Goal: Information Seeking & Learning: Learn about a topic

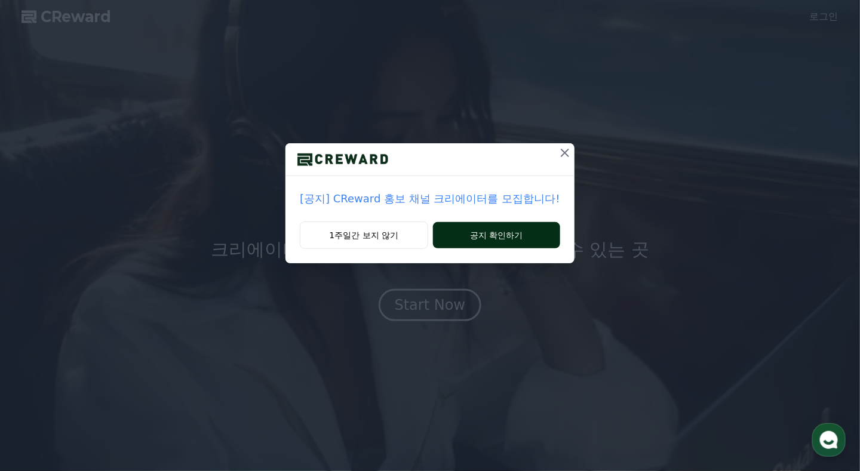
click at [490, 229] on button "공지 확인하기" at bounding box center [496, 235] width 127 height 26
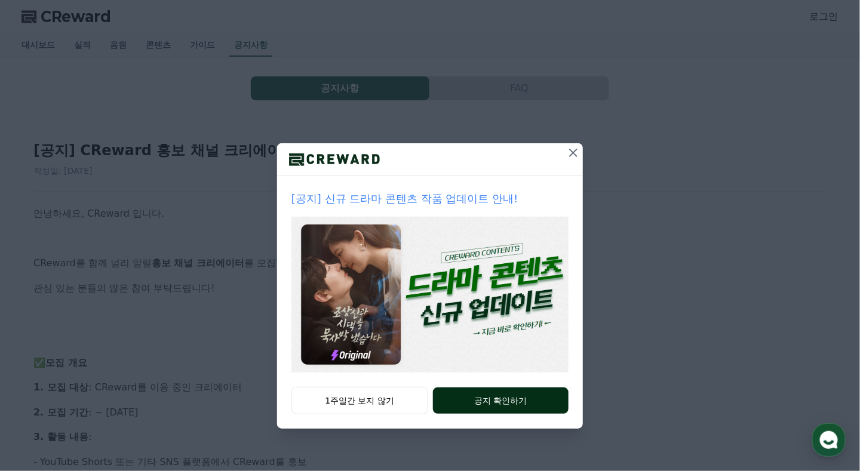
click at [522, 398] on button "공지 확인하기" at bounding box center [501, 401] width 136 height 26
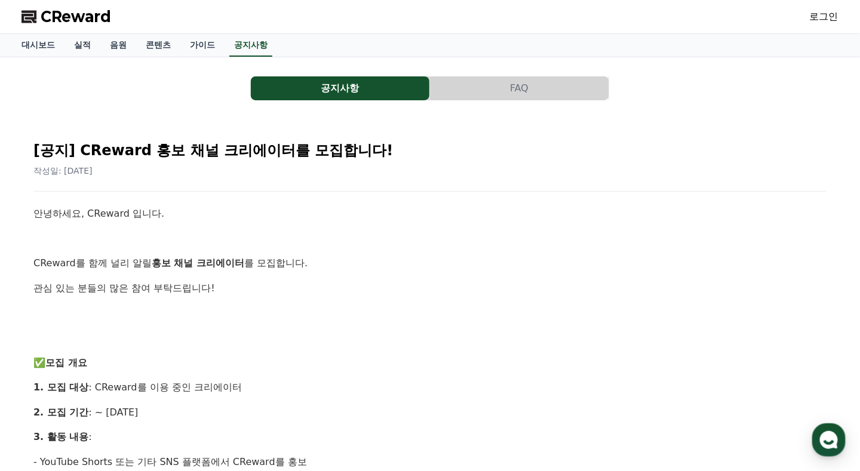
click at [39, 16] on link "CReward" at bounding box center [66, 16] width 90 height 19
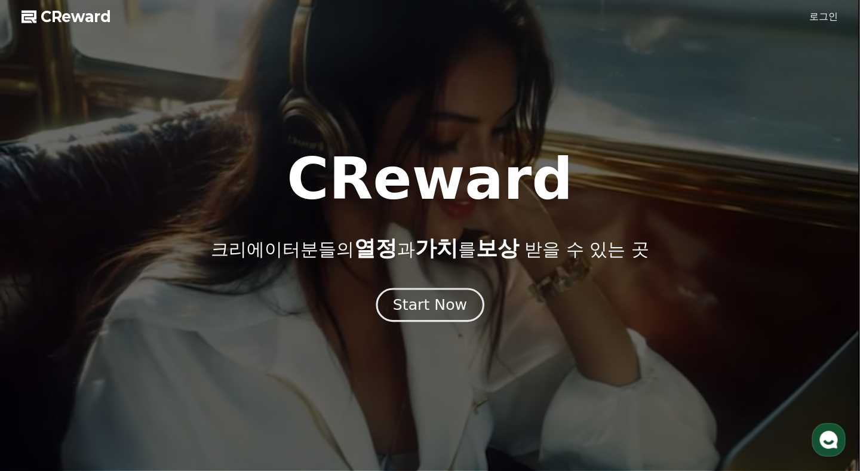
click at [442, 314] on div "Start Now" at bounding box center [430, 305] width 74 height 20
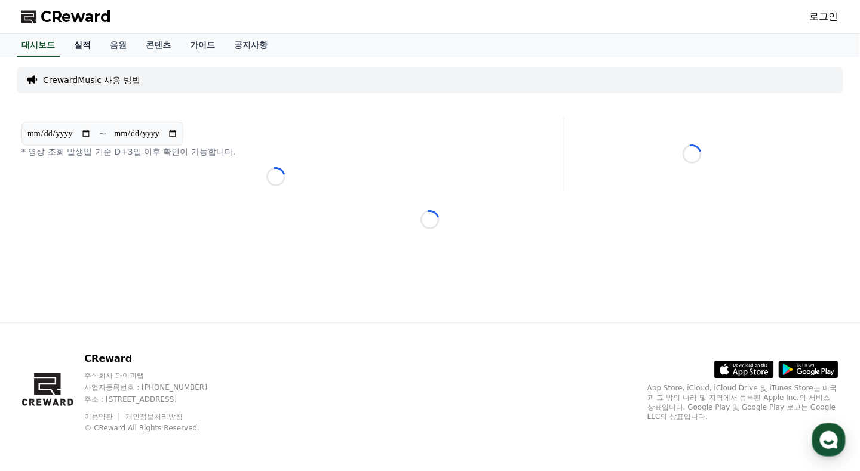
click at [81, 50] on link "실적" at bounding box center [82, 45] width 36 height 23
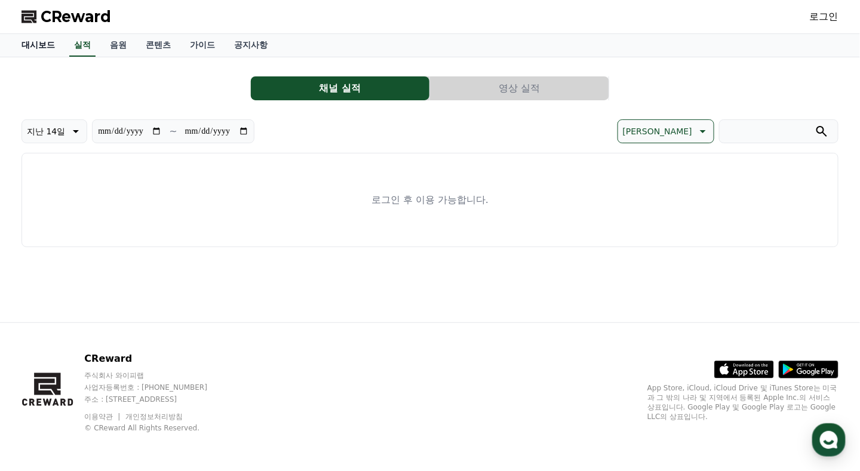
click at [29, 44] on link "대시보드" at bounding box center [38, 45] width 53 height 23
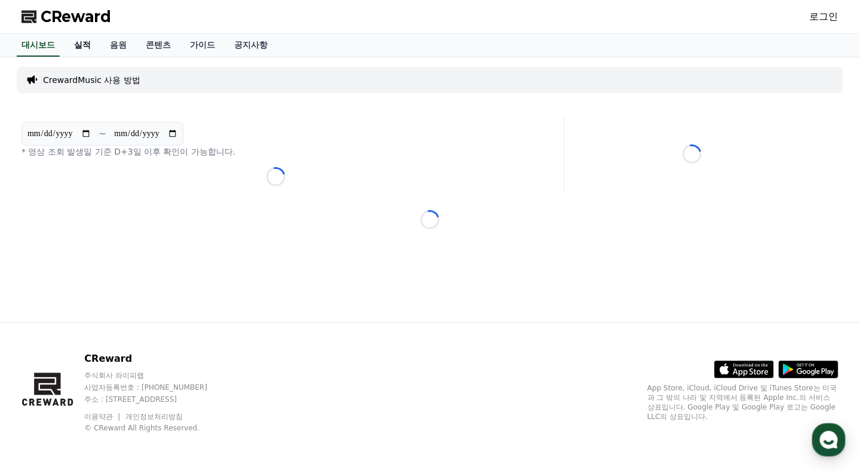
click at [84, 44] on link "실적" at bounding box center [82, 45] width 36 height 23
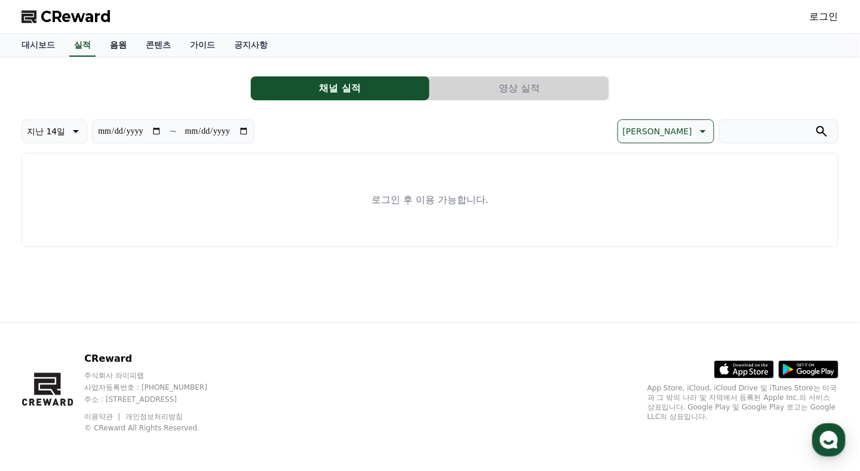
click at [115, 47] on link "음원" at bounding box center [118, 45] width 36 height 23
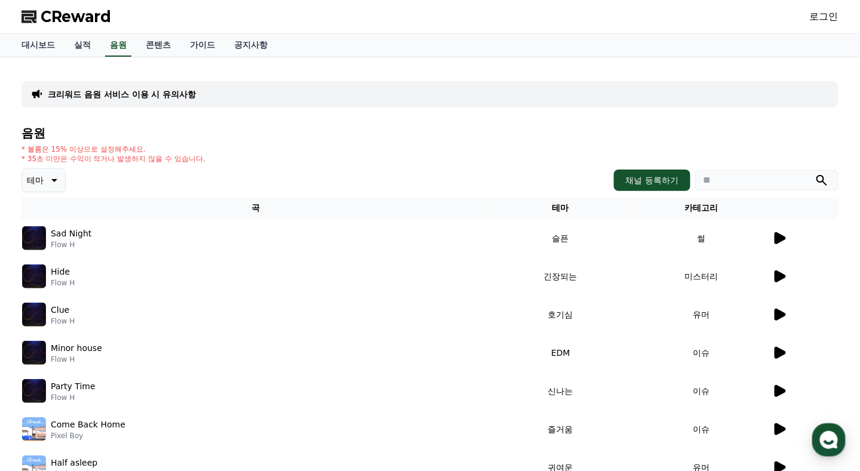
click at [777, 238] on icon at bounding box center [779, 238] width 11 height 12
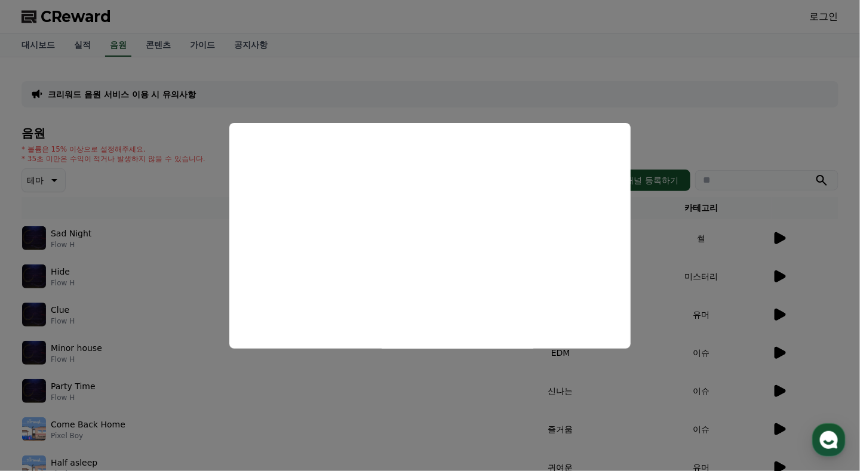
click at [773, 121] on button "close modal" at bounding box center [430, 235] width 860 height 471
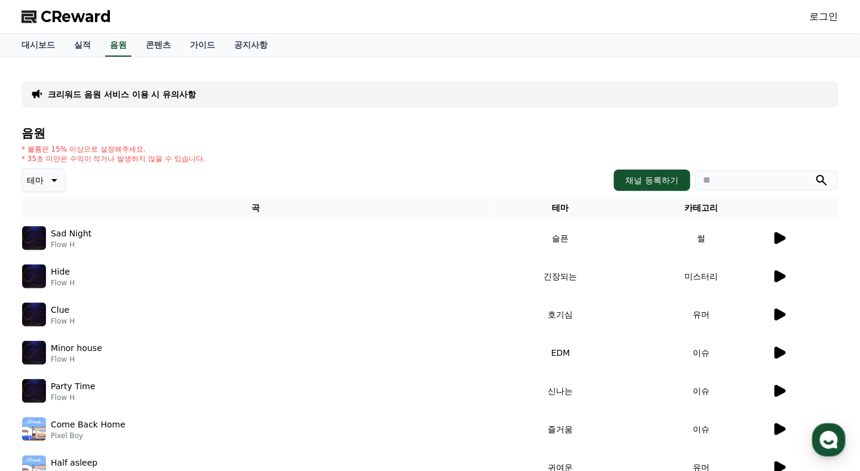
click at [785, 276] on icon at bounding box center [779, 276] width 11 height 12
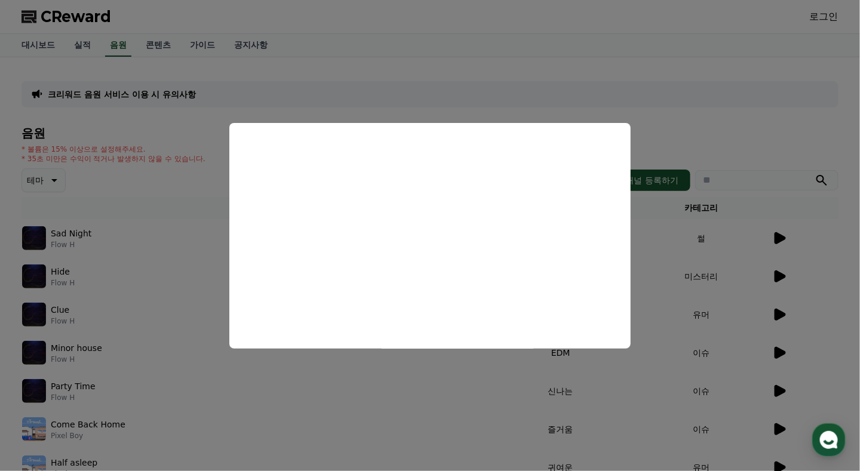
click at [710, 119] on button "close modal" at bounding box center [430, 235] width 860 height 471
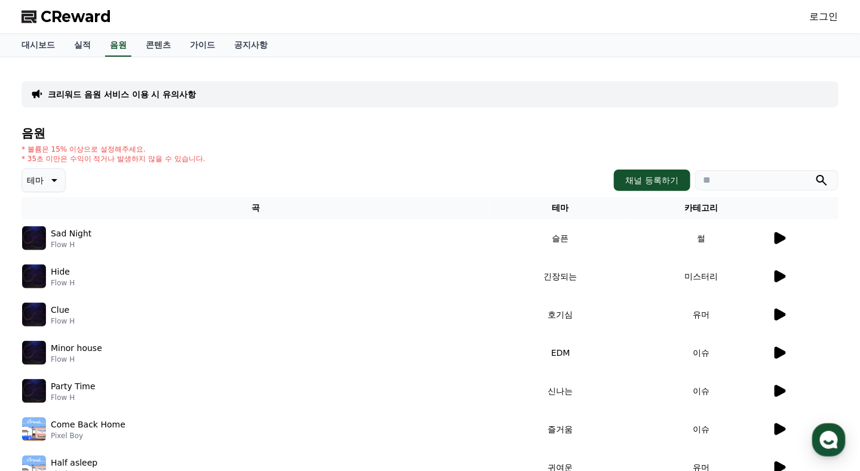
click at [777, 313] on icon at bounding box center [779, 315] width 11 height 12
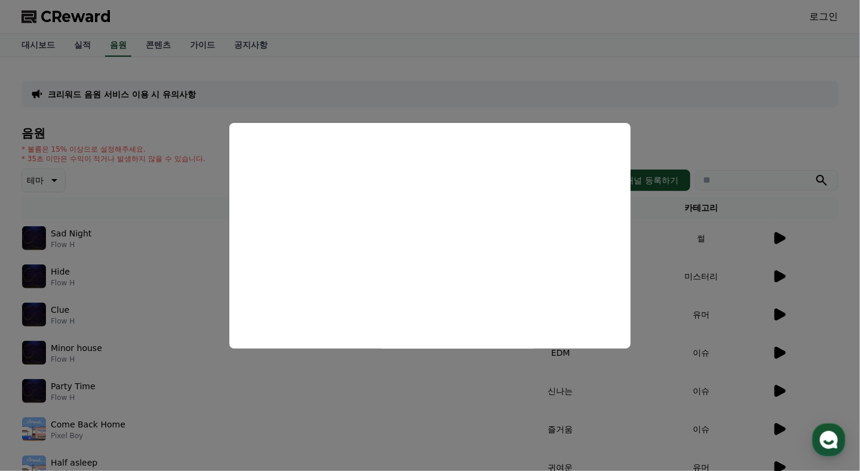
click at [746, 127] on button "close modal" at bounding box center [430, 235] width 860 height 471
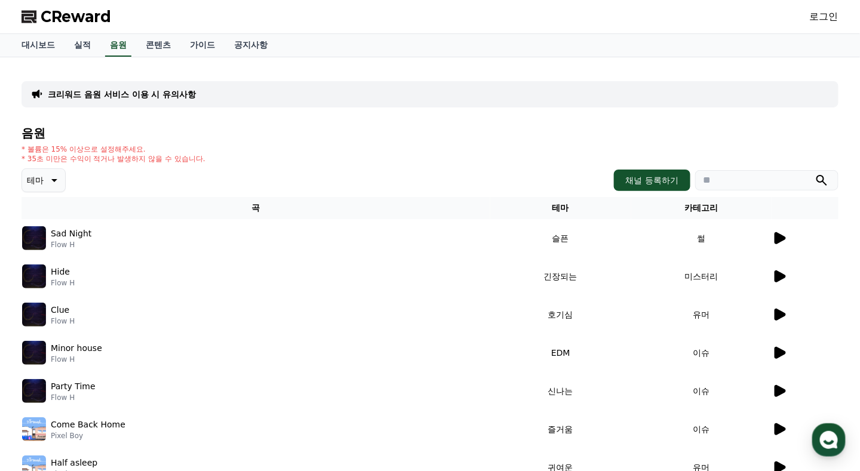
click at [773, 318] on icon at bounding box center [779, 314] width 14 height 14
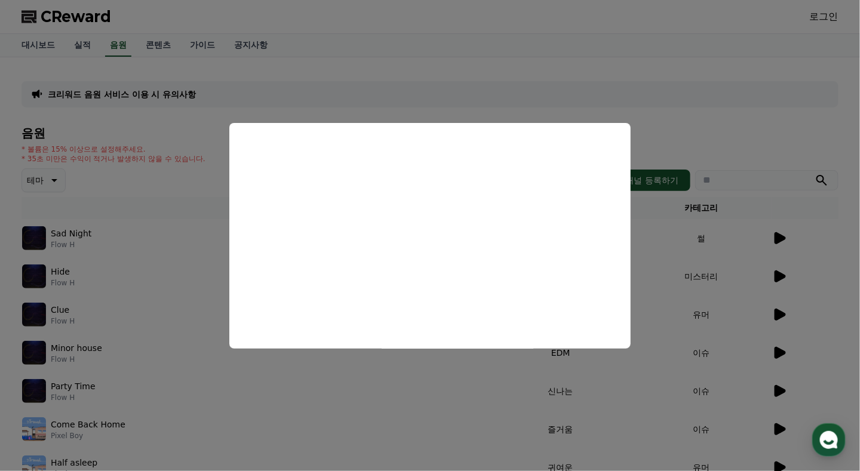
click at [679, 128] on button "close modal" at bounding box center [430, 235] width 860 height 471
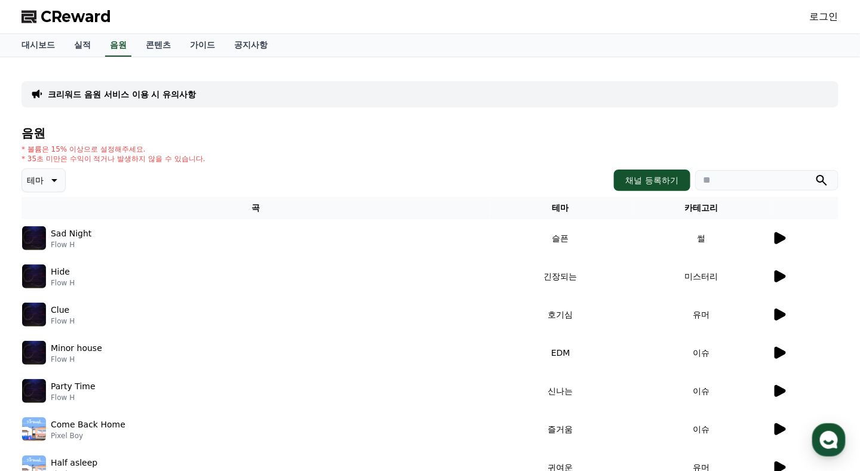
click at [774, 351] on icon at bounding box center [779, 353] width 14 height 14
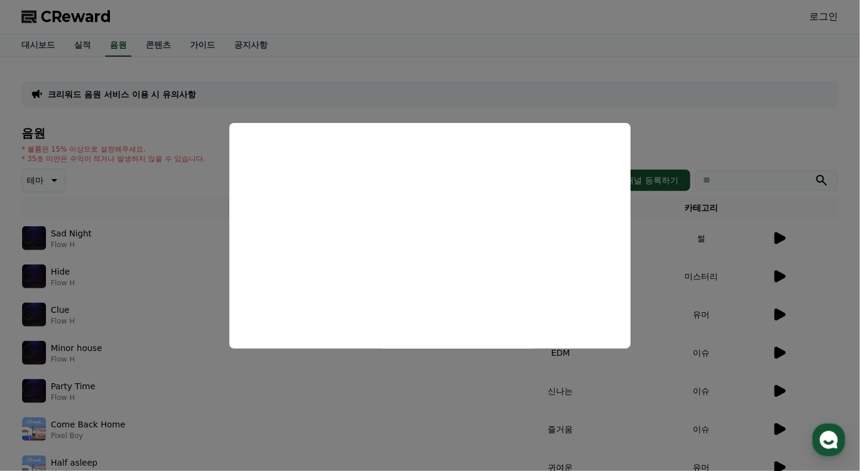
click at [684, 135] on button "close modal" at bounding box center [430, 235] width 860 height 471
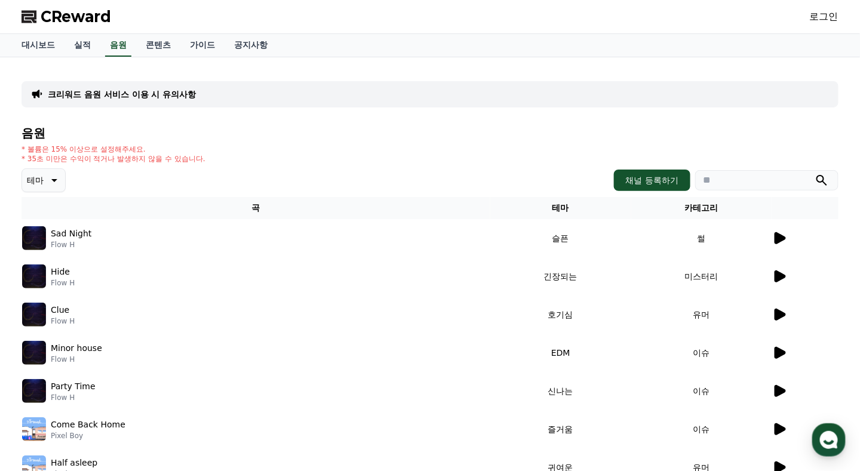
click at [775, 390] on icon at bounding box center [779, 391] width 11 height 12
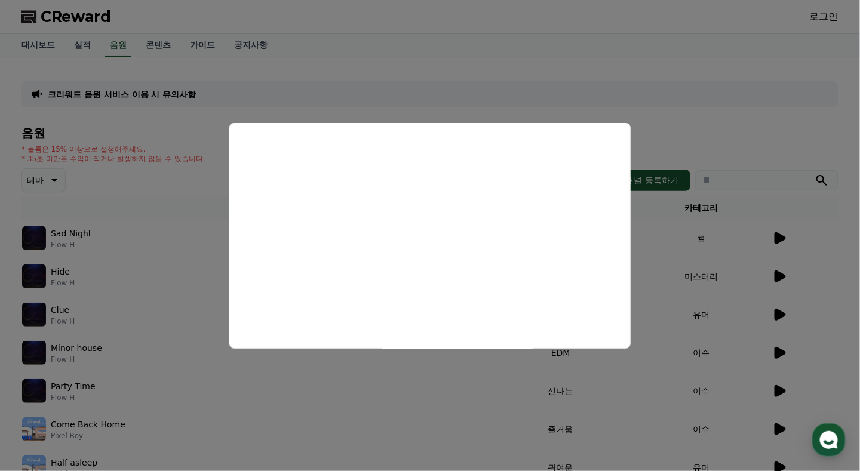
click at [711, 127] on button "close modal" at bounding box center [430, 235] width 860 height 471
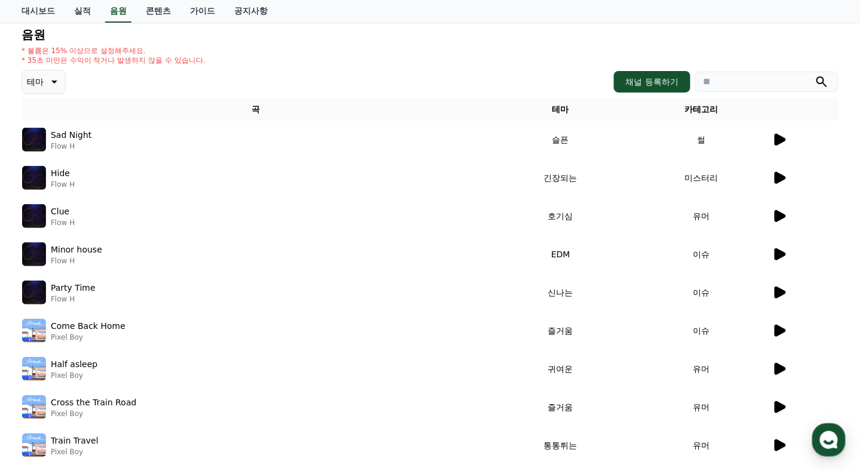
scroll to position [239, 0]
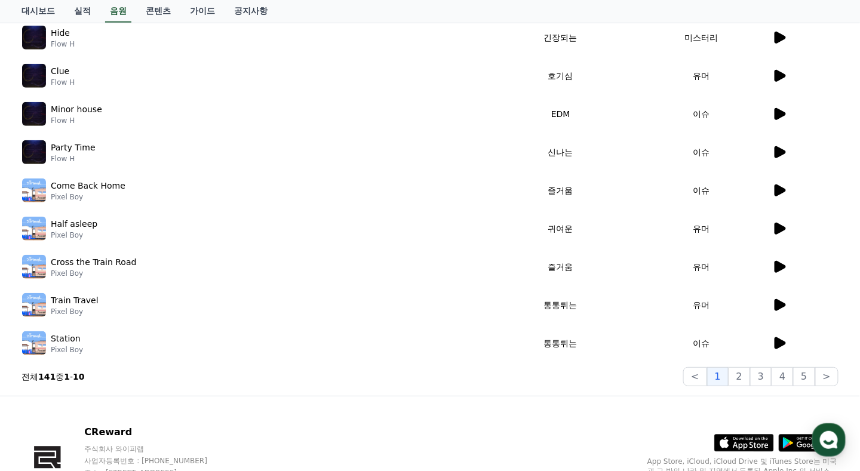
click at [770, 266] on td "유머" at bounding box center [701, 267] width 140 height 38
click at [776, 266] on icon at bounding box center [779, 267] width 11 height 12
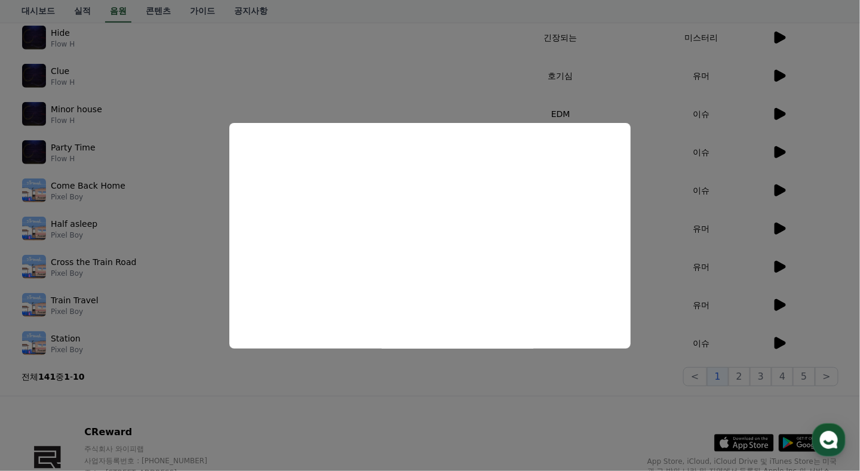
click at [564, 416] on button "close modal" at bounding box center [430, 235] width 860 height 471
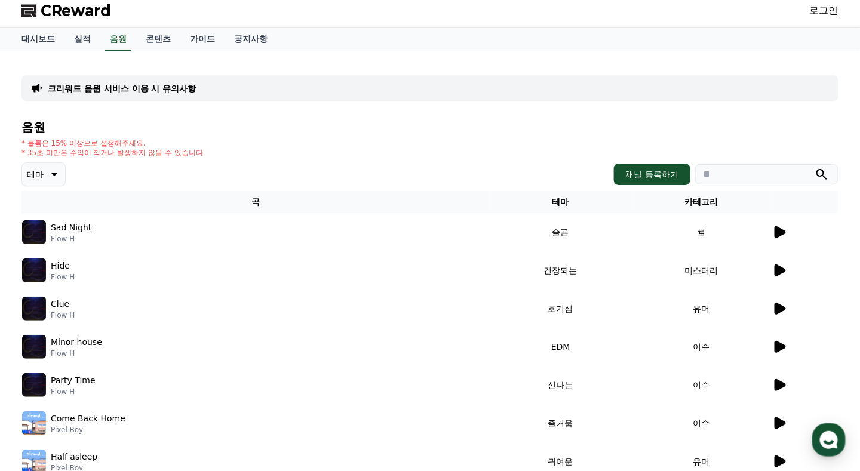
scroll to position [0, 0]
